Goal: Find specific page/section: Locate a particular part of the current website

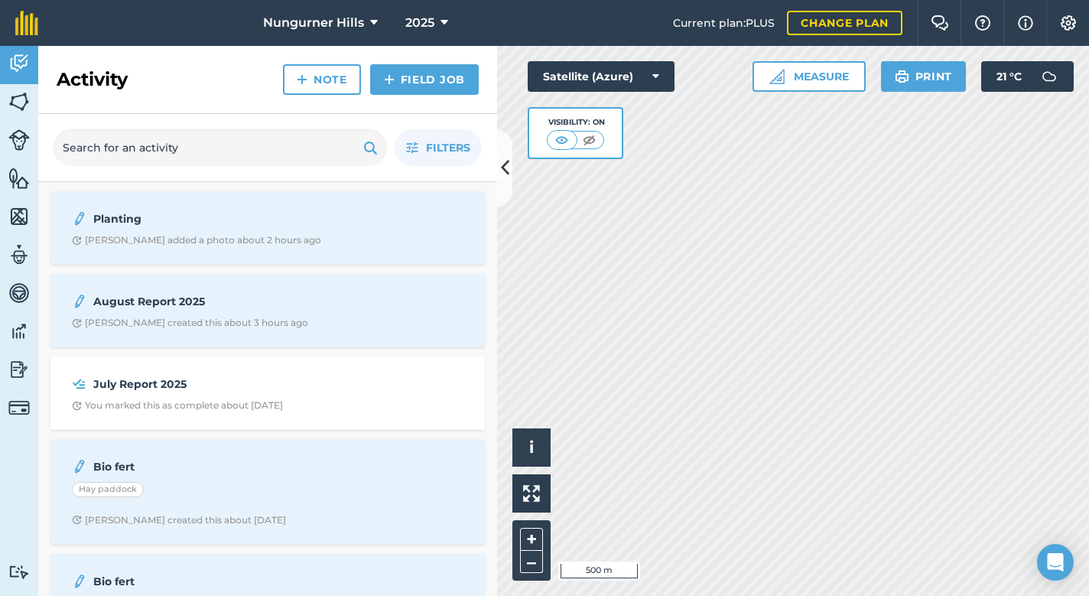
click at [169, 316] on div "August Report 2025 [PERSON_NAME] created this about 3 hours ago" at bounding box center [268, 310] width 416 height 55
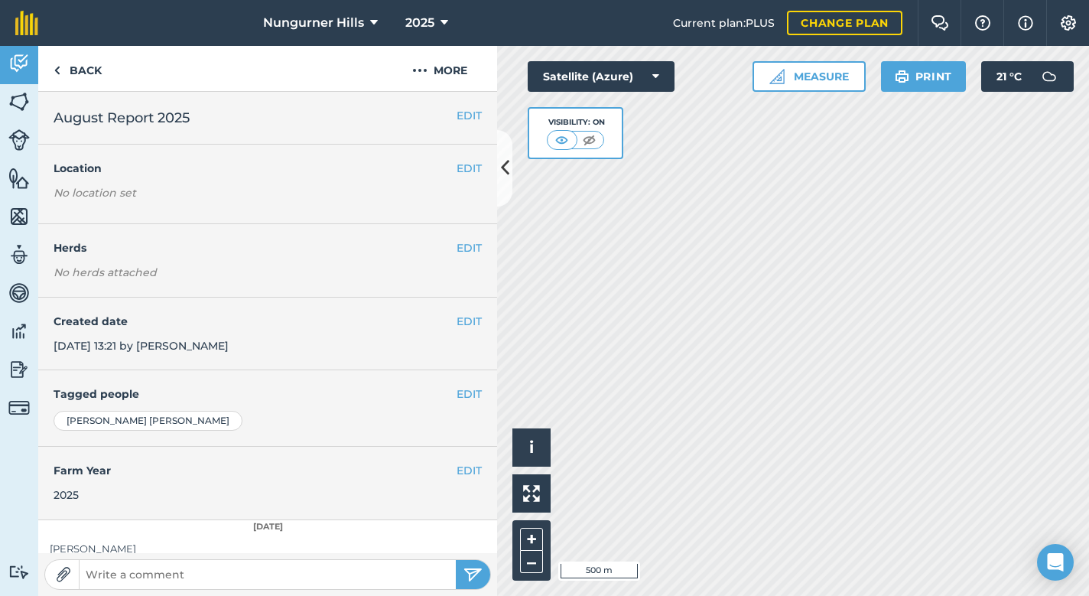
click at [246, 122] on h2 "August Report 2025" at bounding box center [268, 117] width 428 height 21
click at [164, 119] on h2 "August Report 2025" at bounding box center [268, 117] width 428 height 21
click at [294, 145] on div "EDIT Location No location set" at bounding box center [267, 185] width 459 height 80
click at [291, 125] on h2 "August Report 2025" at bounding box center [268, 117] width 428 height 21
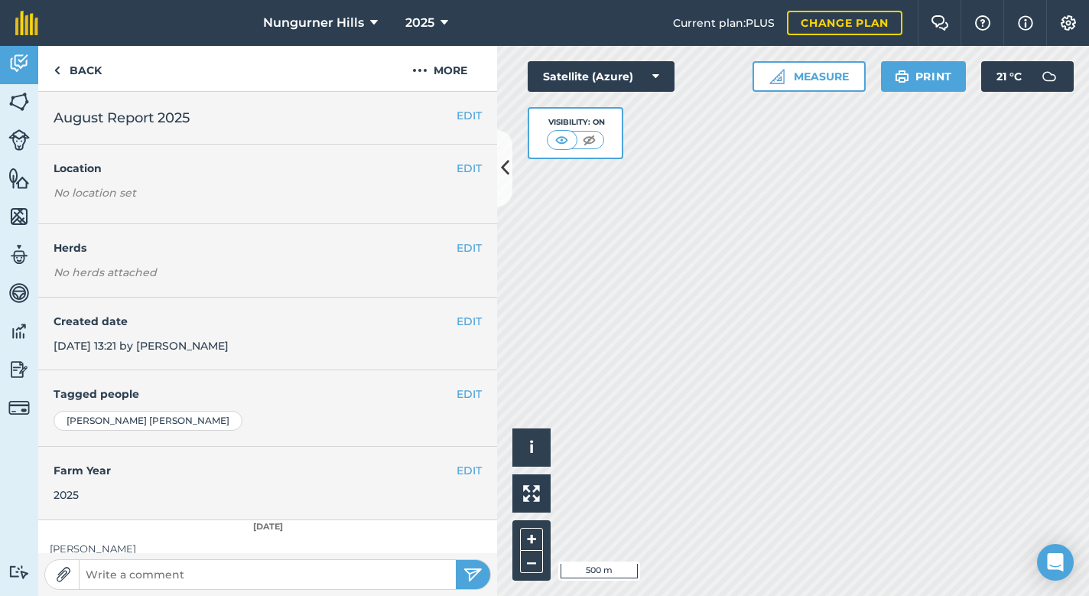
click at [291, 125] on h2 "August Report 2025" at bounding box center [268, 117] width 428 height 21
click at [109, 135] on div "EDIT August Report 2025" at bounding box center [267, 118] width 459 height 53
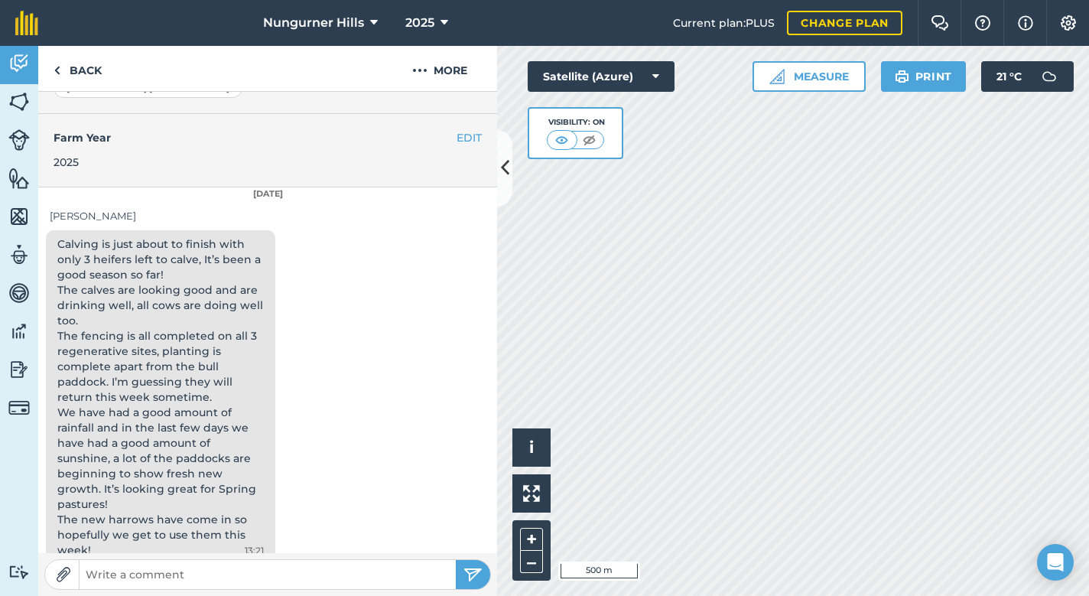
scroll to position [332, 0]
click at [376, 437] on div "Calving is just about to finish with only 3 heifers left to calve, It’s been a …" at bounding box center [267, 401] width 459 height 341
